Goal: Check status: Check status

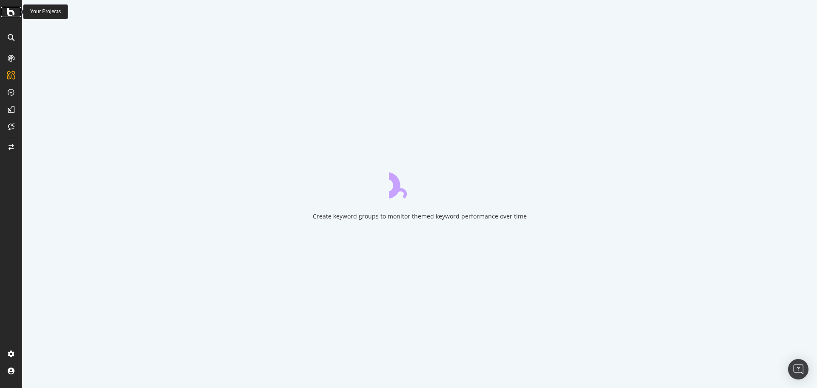
click at [7, 15] on icon at bounding box center [11, 12] width 8 height 10
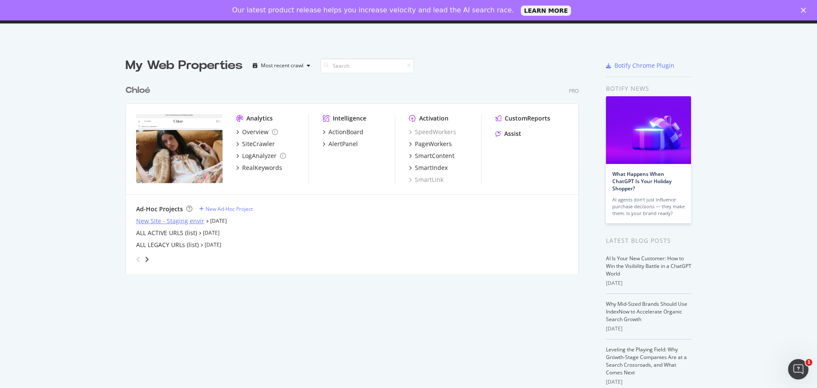
click at [153, 219] on div "New Site - Staging envir" at bounding box center [170, 221] width 68 height 9
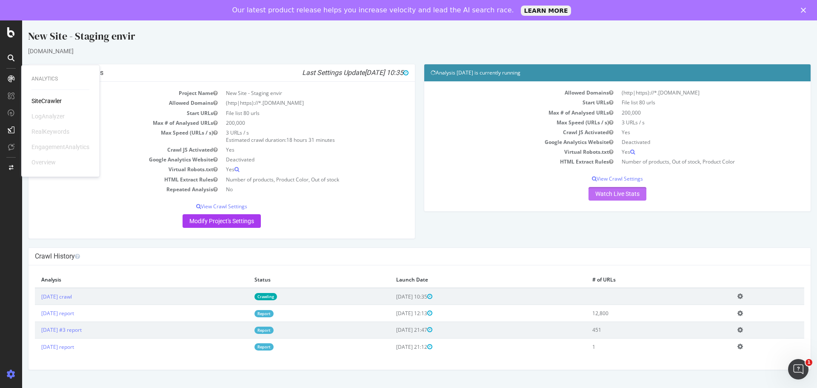
click at [605, 195] on link "Watch Live Stats" at bounding box center [618, 194] width 58 height 14
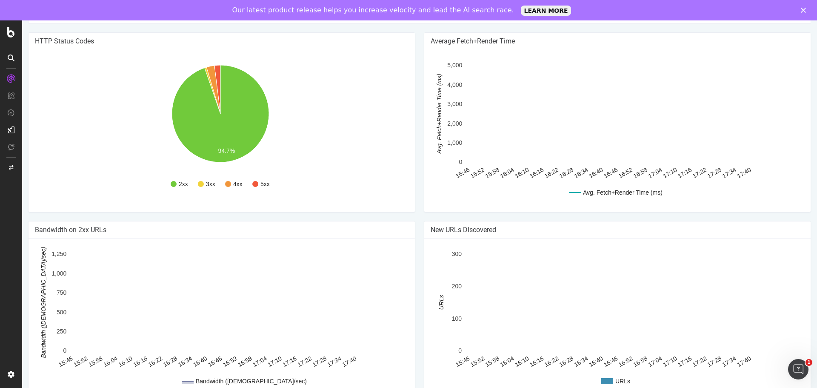
scroll to position [526, 0]
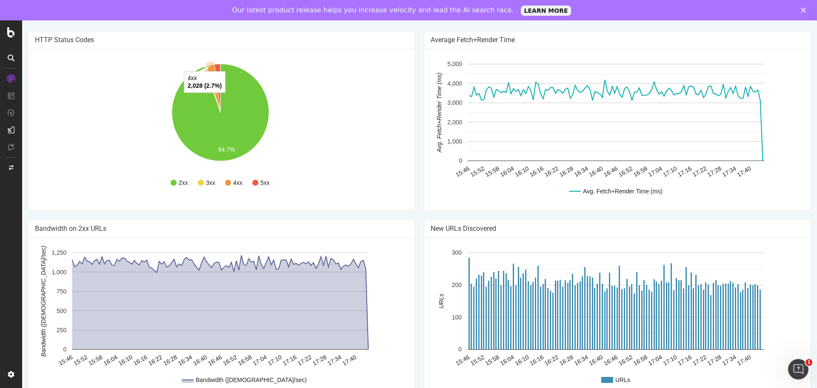
click at [211, 68] on icon "A chart." at bounding box center [213, 88] width 14 height 48
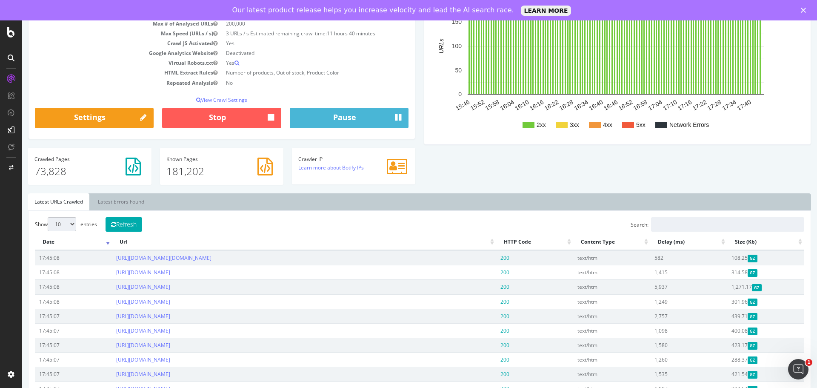
scroll to position [100, 0]
